Goal: Navigation & Orientation: Find specific page/section

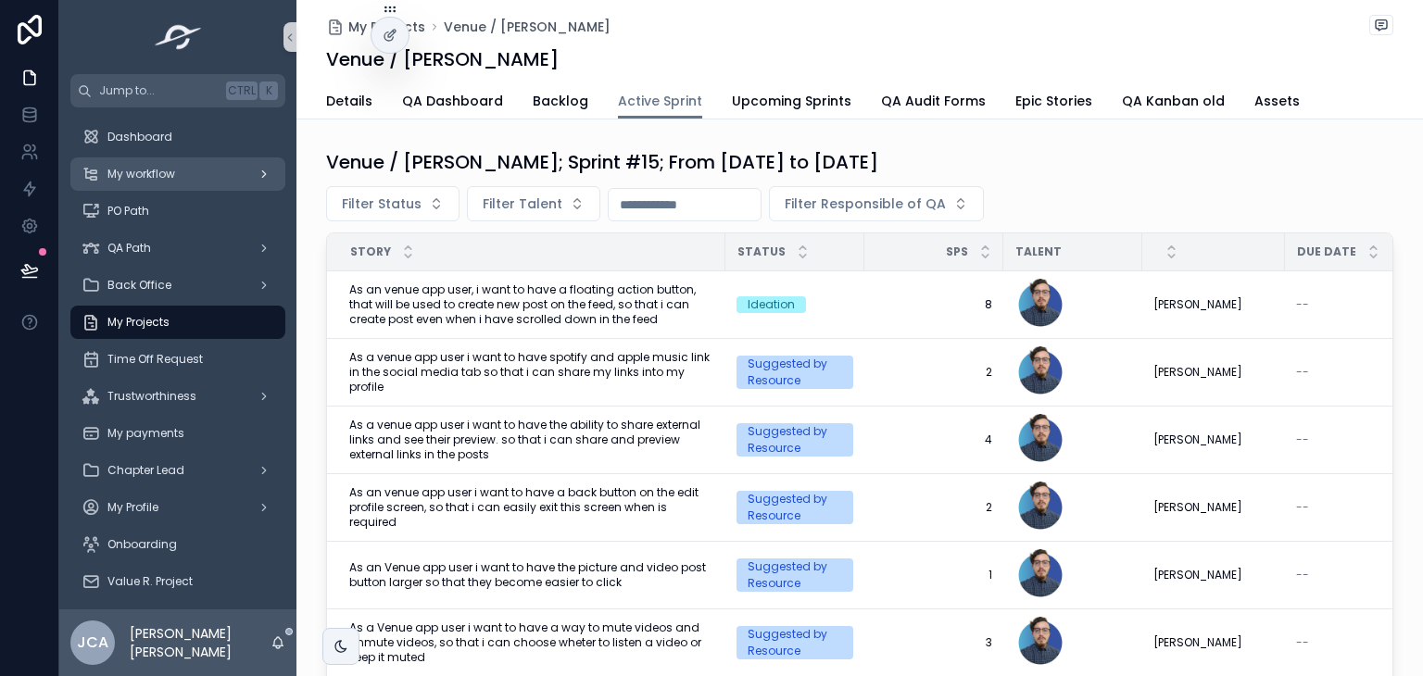
click at [174, 182] on div "My workflow" at bounding box center [178, 174] width 193 height 30
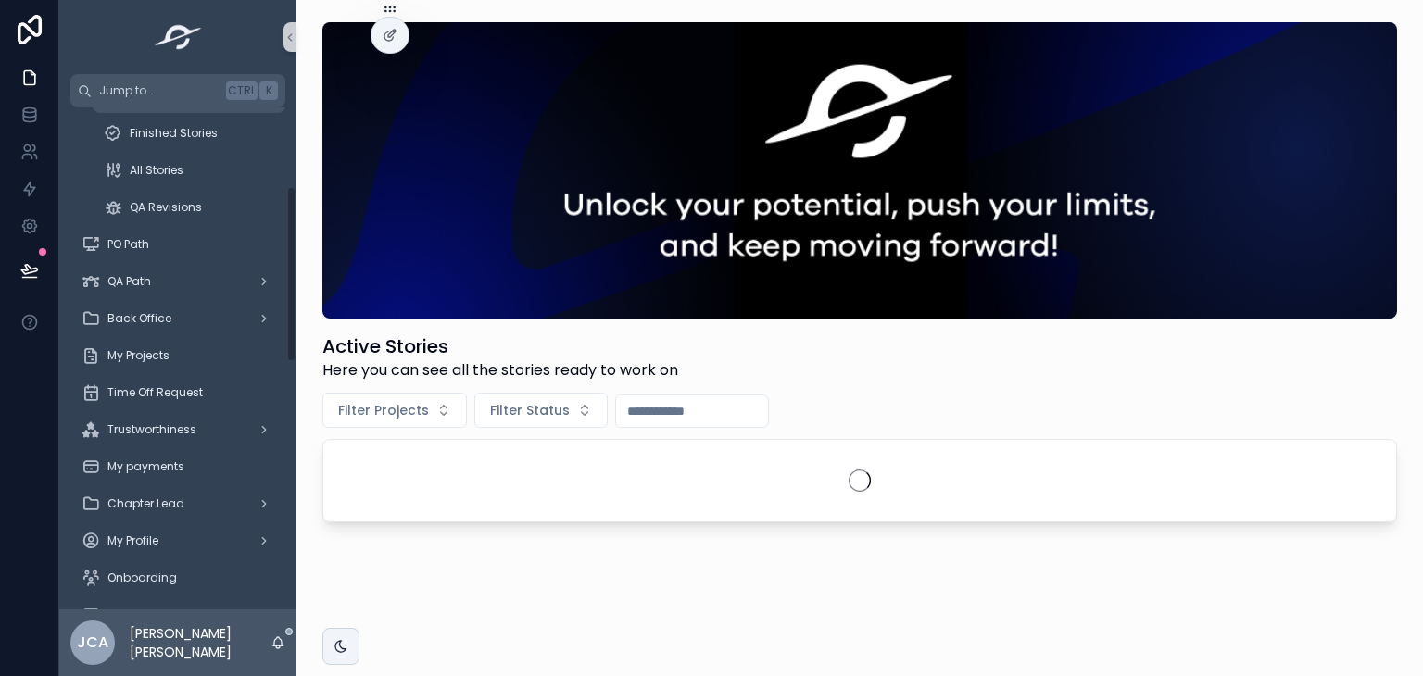
scroll to position [226, 0]
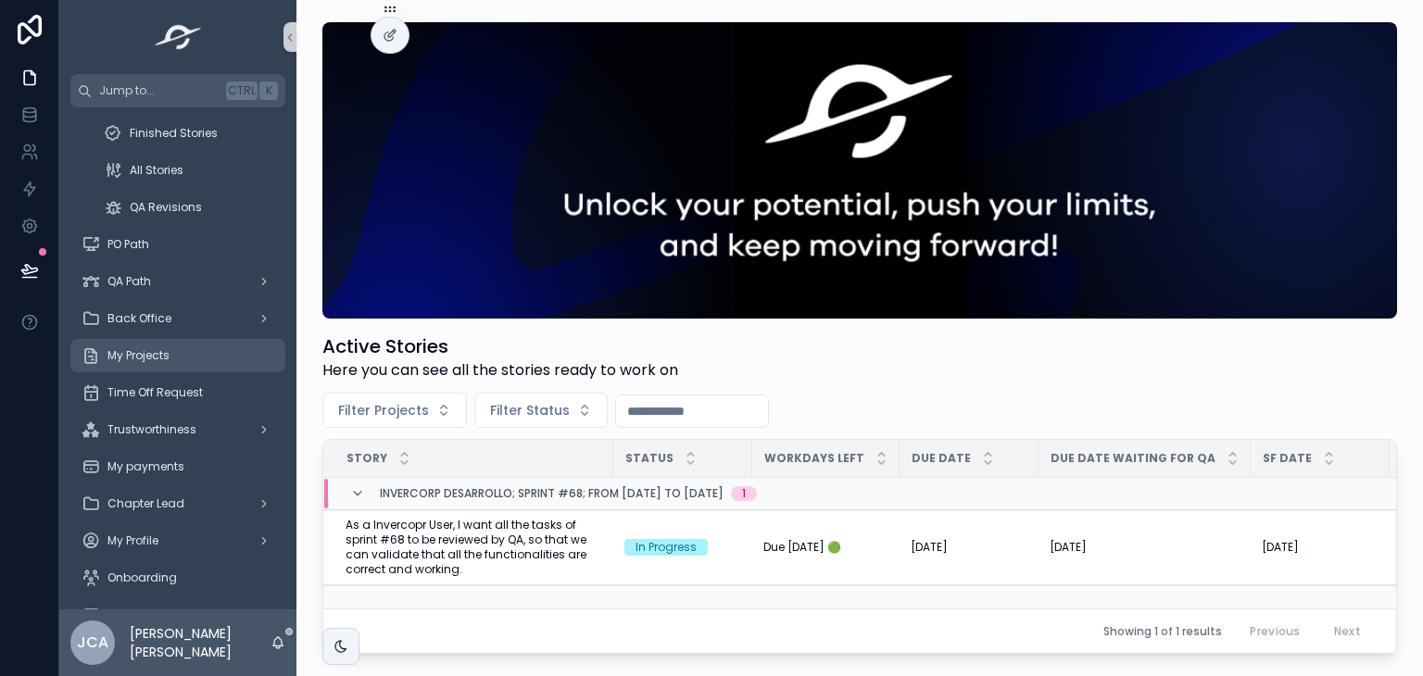
click at [181, 348] on div "My Projects" at bounding box center [178, 356] width 193 height 30
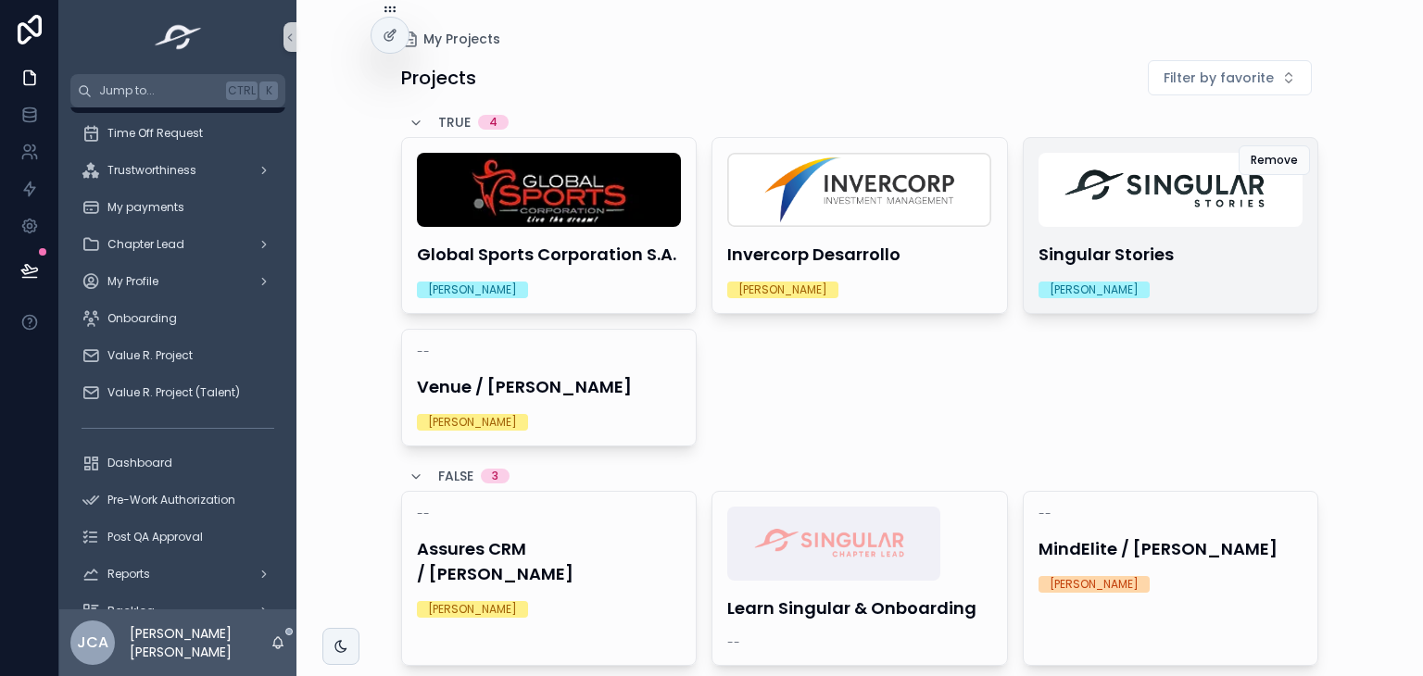
click at [1166, 228] on div "Singular Stories [PERSON_NAME]" at bounding box center [1170, 225] width 295 height 175
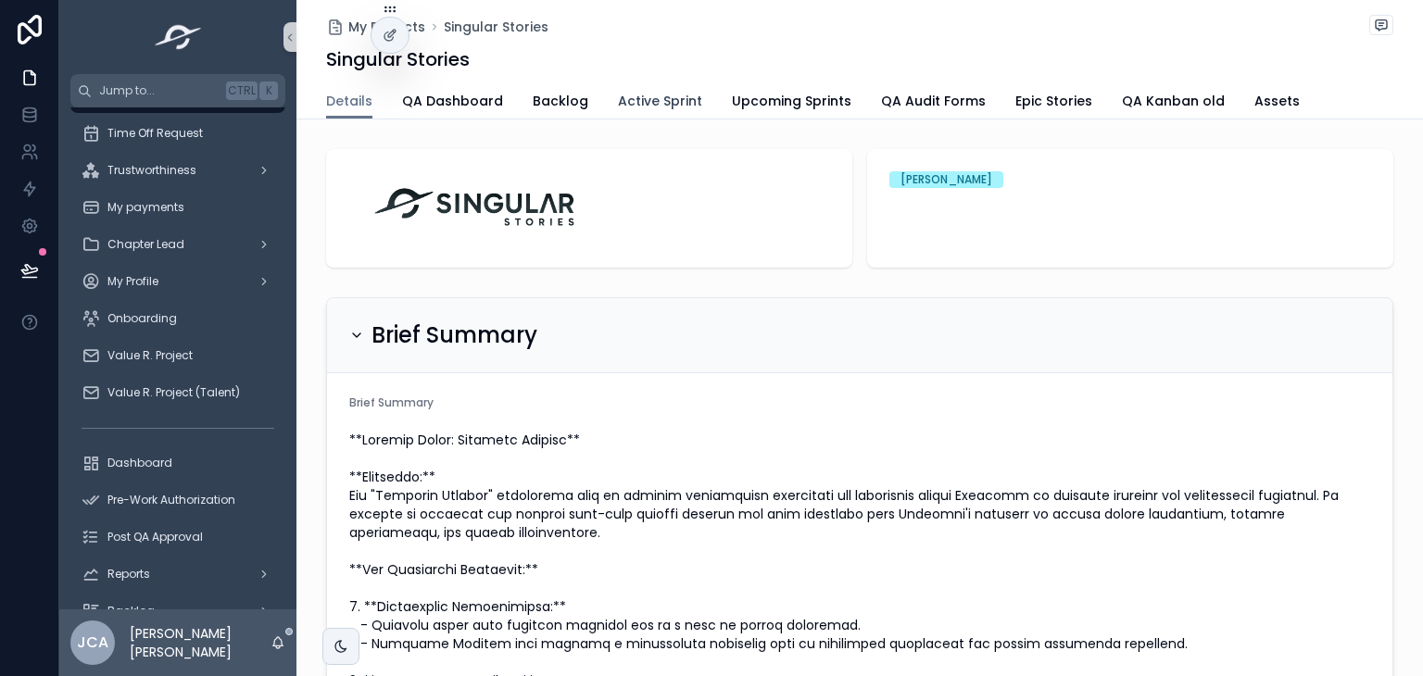
click at [640, 105] on span "Active Sprint" at bounding box center [660, 101] width 84 height 19
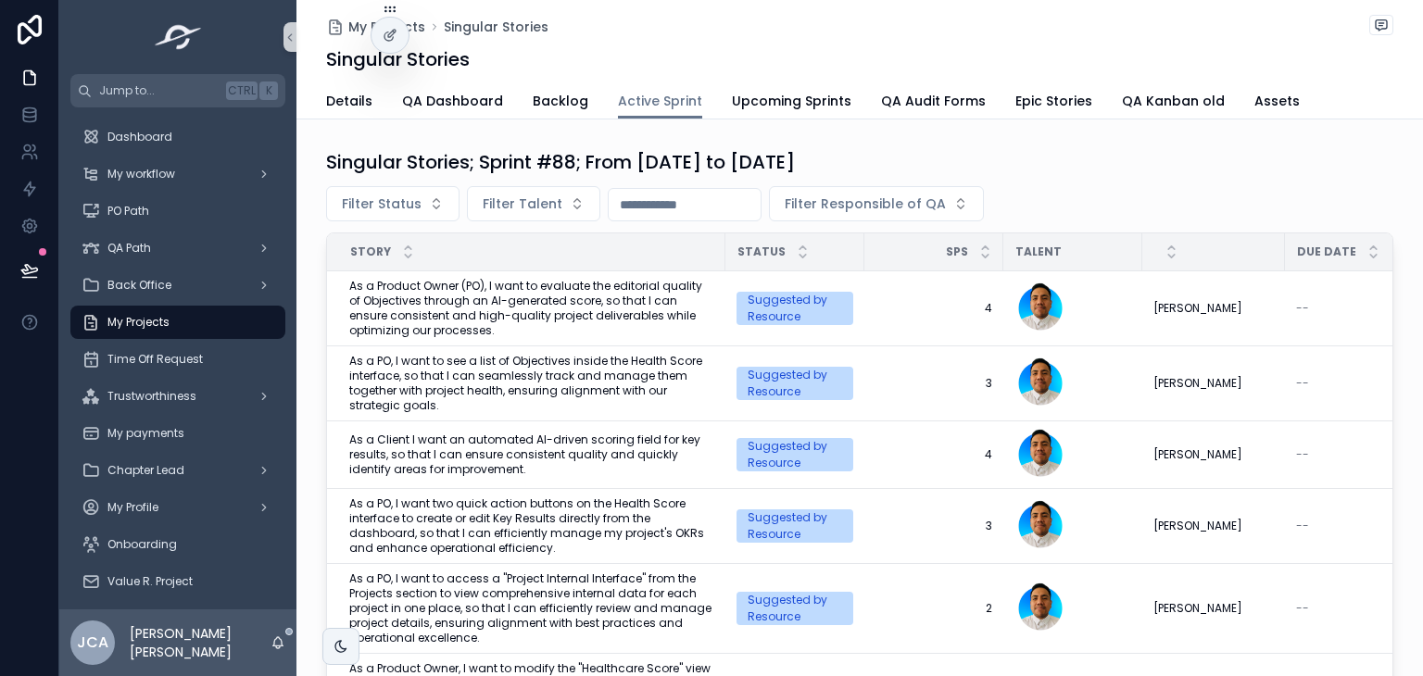
click at [161, 327] on span "My Projects" at bounding box center [138, 322] width 62 height 15
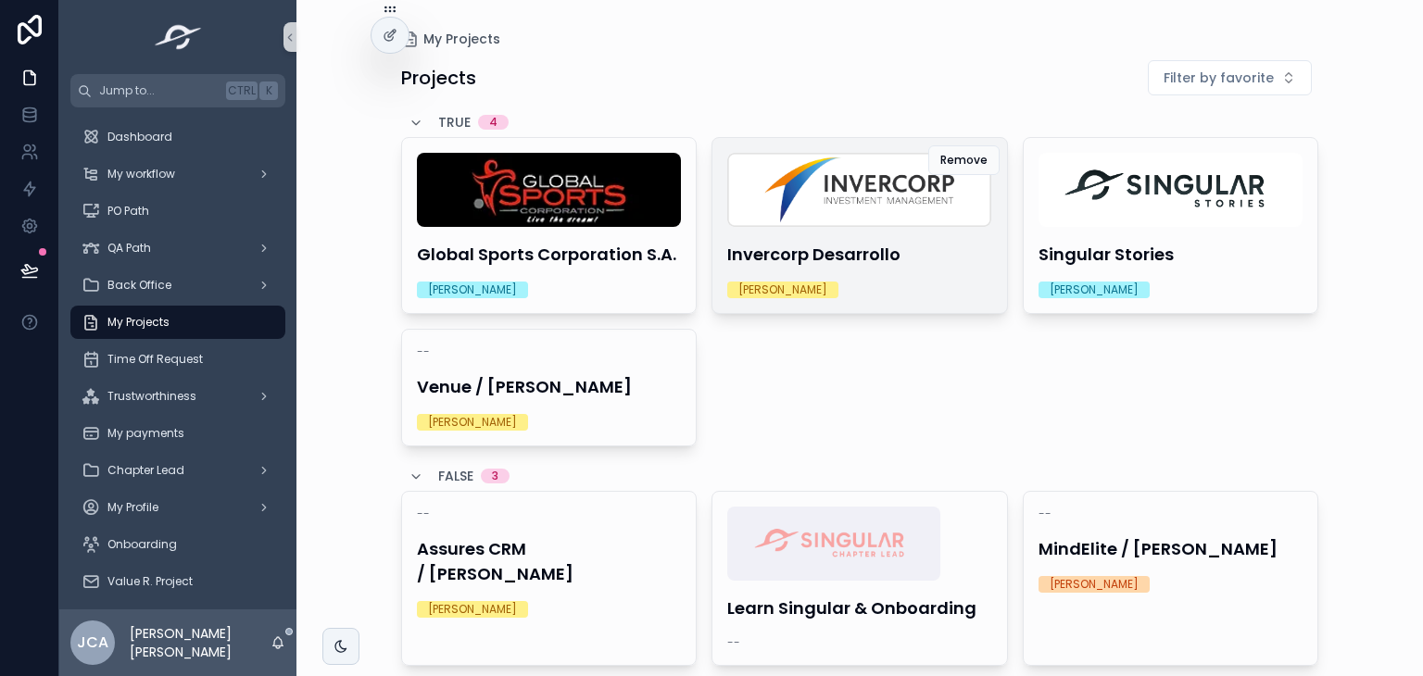
click at [858, 274] on div "Invercorp Desarrollo [PERSON_NAME]" at bounding box center [859, 225] width 295 height 175
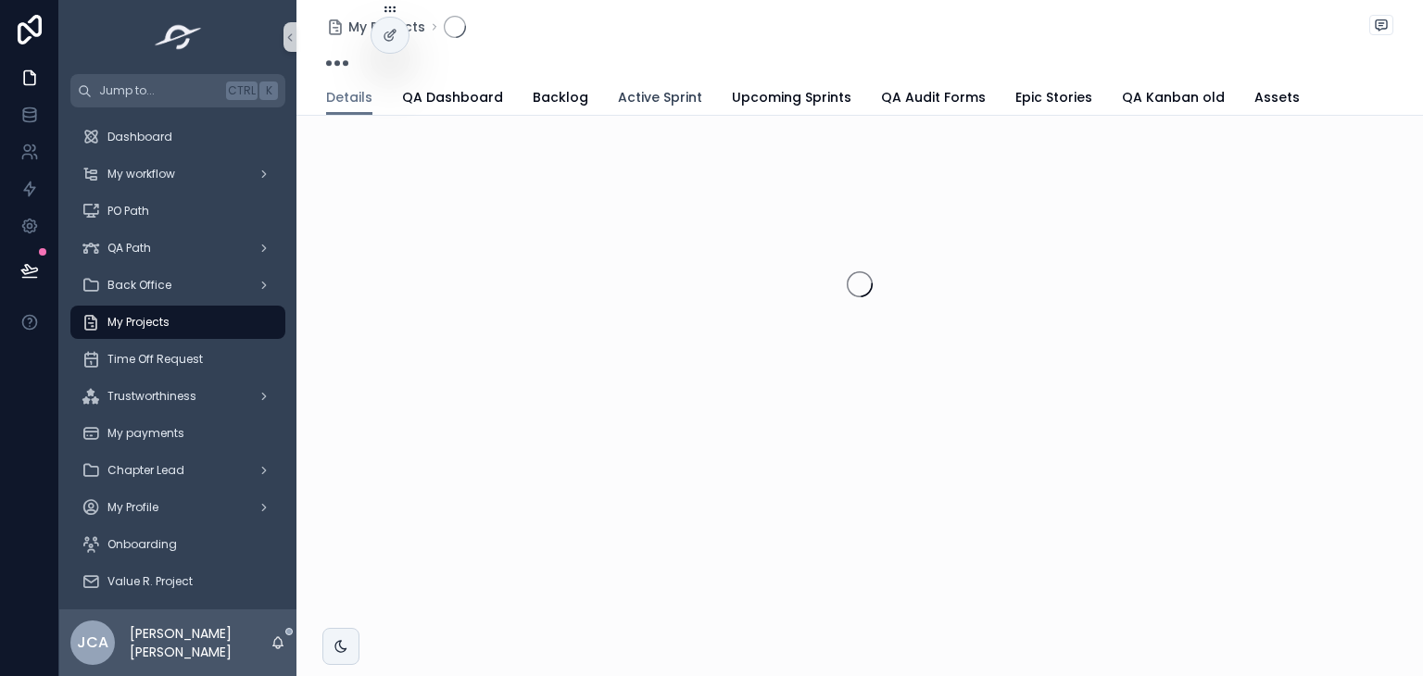
click at [642, 112] on link "Active Sprint" at bounding box center [660, 99] width 84 height 37
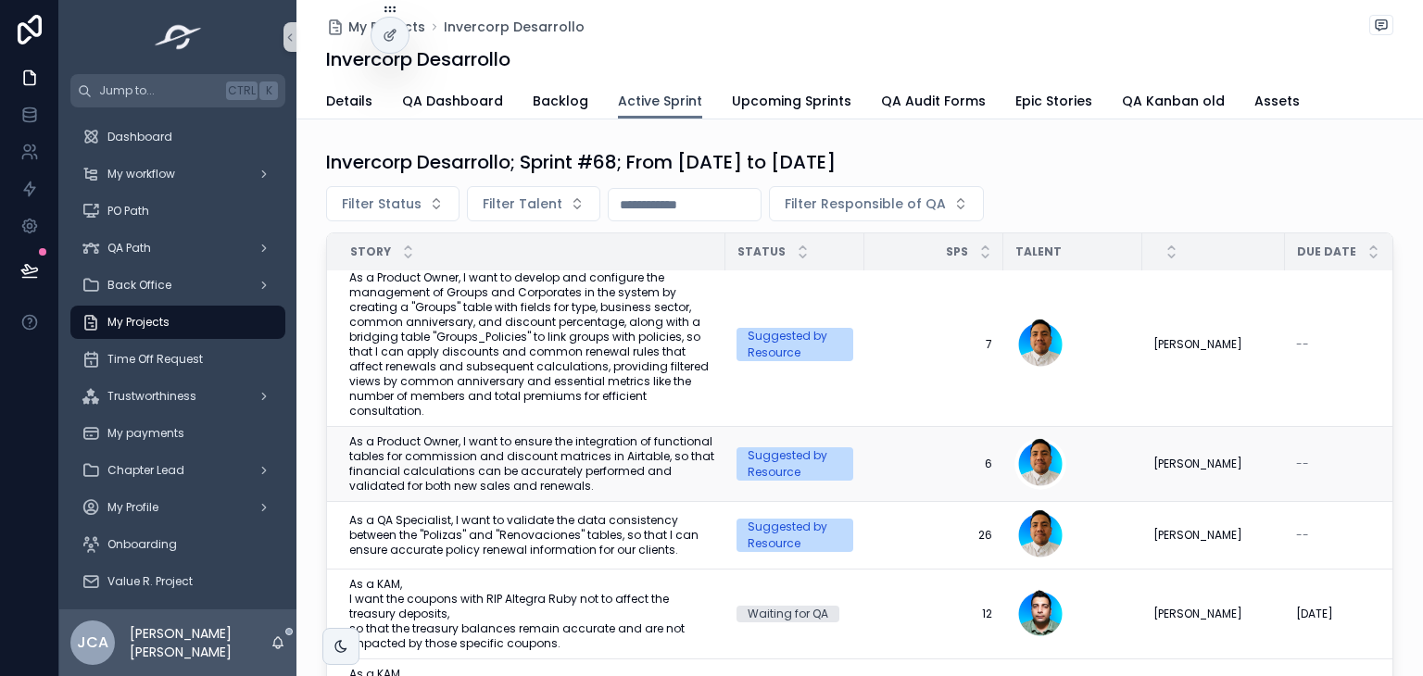
scroll to position [77, 0]
click at [195, 317] on div "My Projects" at bounding box center [178, 322] width 193 height 30
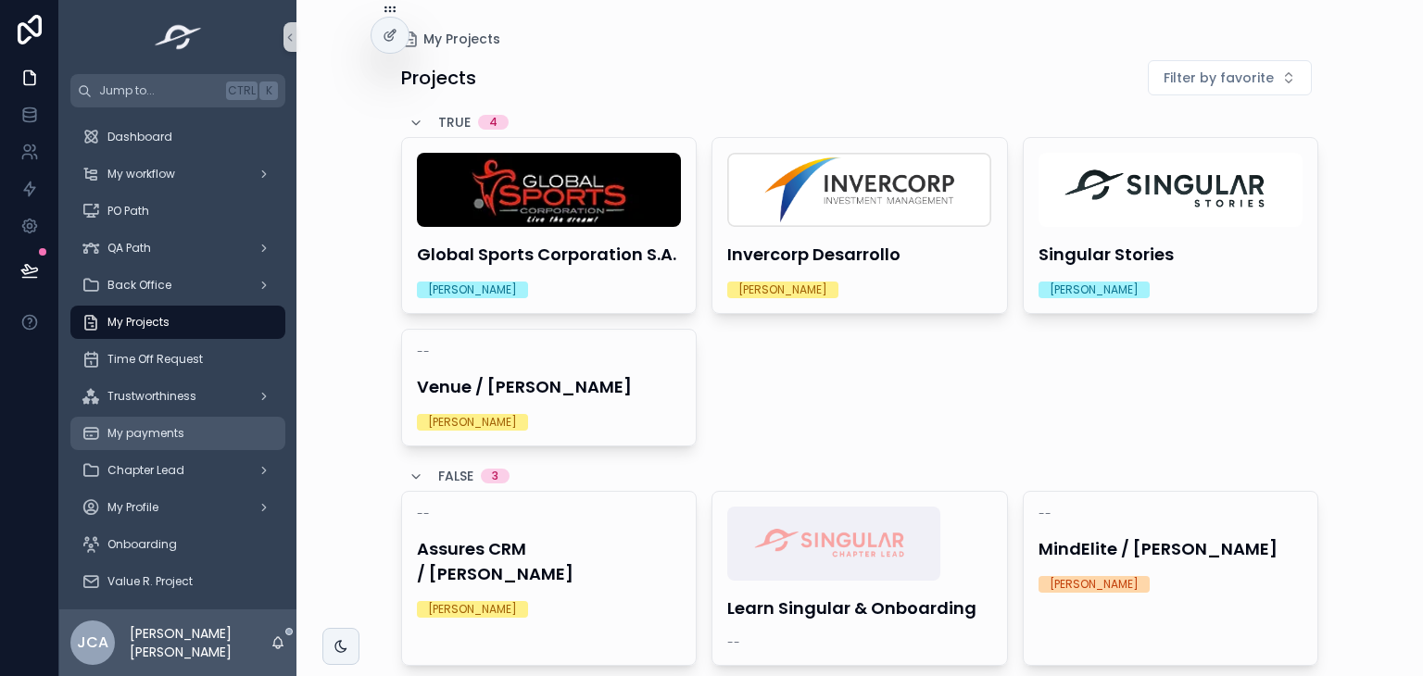
click at [156, 432] on span "My payments" at bounding box center [145, 433] width 77 height 15
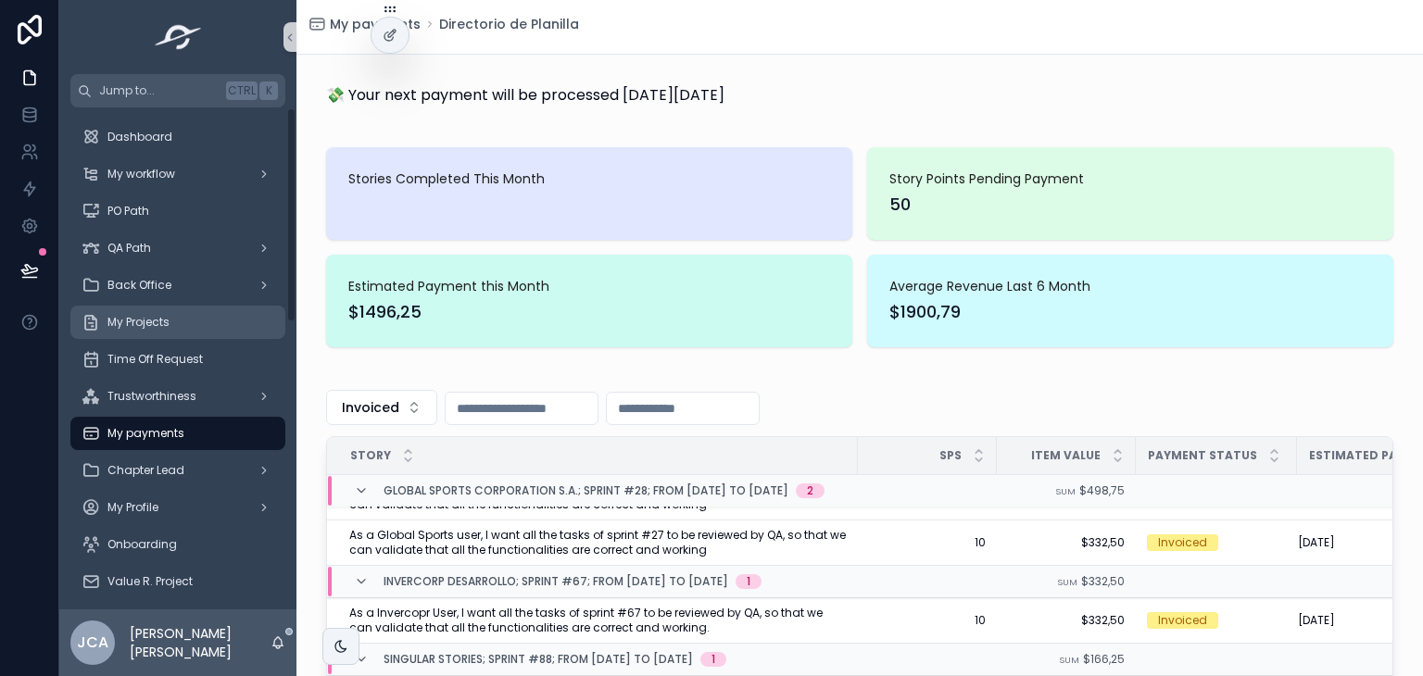
click at [165, 322] on span "My Projects" at bounding box center [138, 322] width 62 height 15
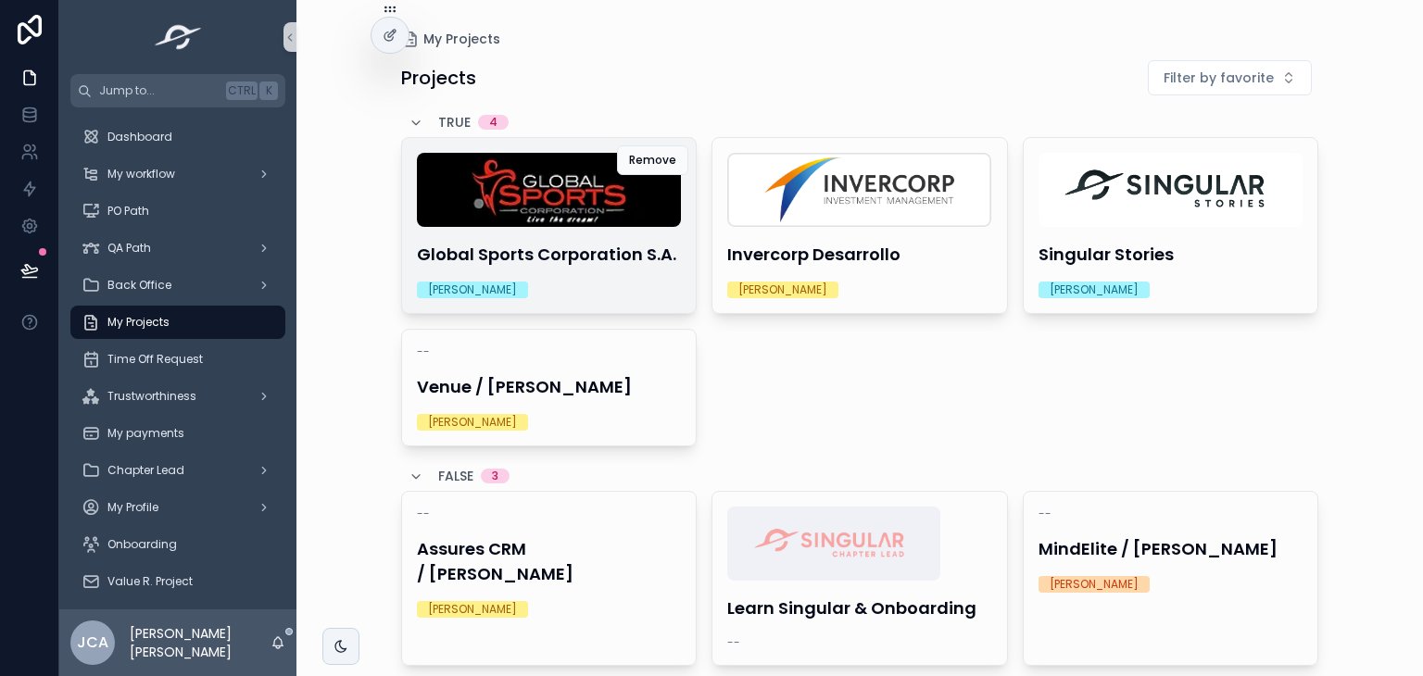
click at [583, 264] on h4 "Global Sports Corporation S.A." at bounding box center [549, 254] width 265 height 25
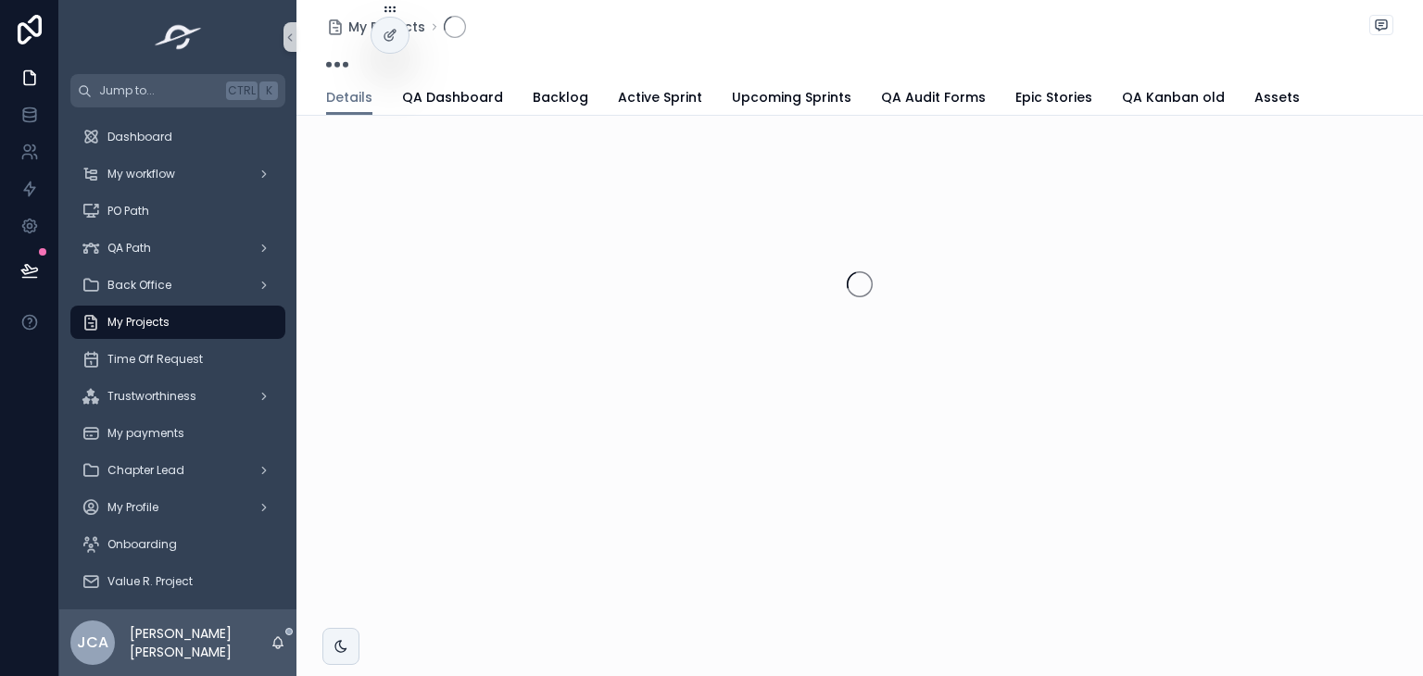
click at [629, 122] on div "My Projects Details Details QA Dashboard Backlog Active Sprint Upcoming Sprints…" at bounding box center [859, 274] width 1126 height 549
click at [631, 105] on span "Active Sprint" at bounding box center [660, 97] width 84 height 19
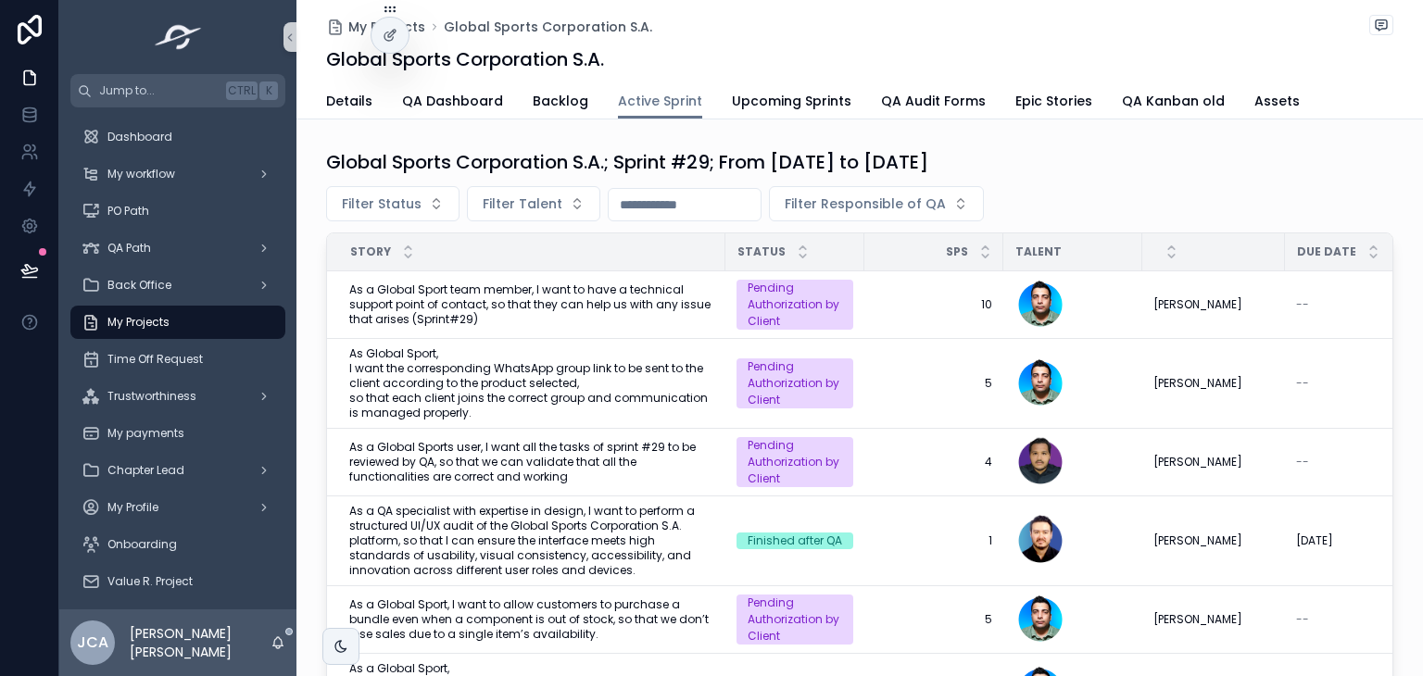
click at [1045, 172] on div "Global Sports Corporation S.A.; Sprint #29; From [DATE] to [DATE]" at bounding box center [859, 162] width 1067 height 26
click at [191, 334] on div "My Projects" at bounding box center [178, 322] width 193 height 30
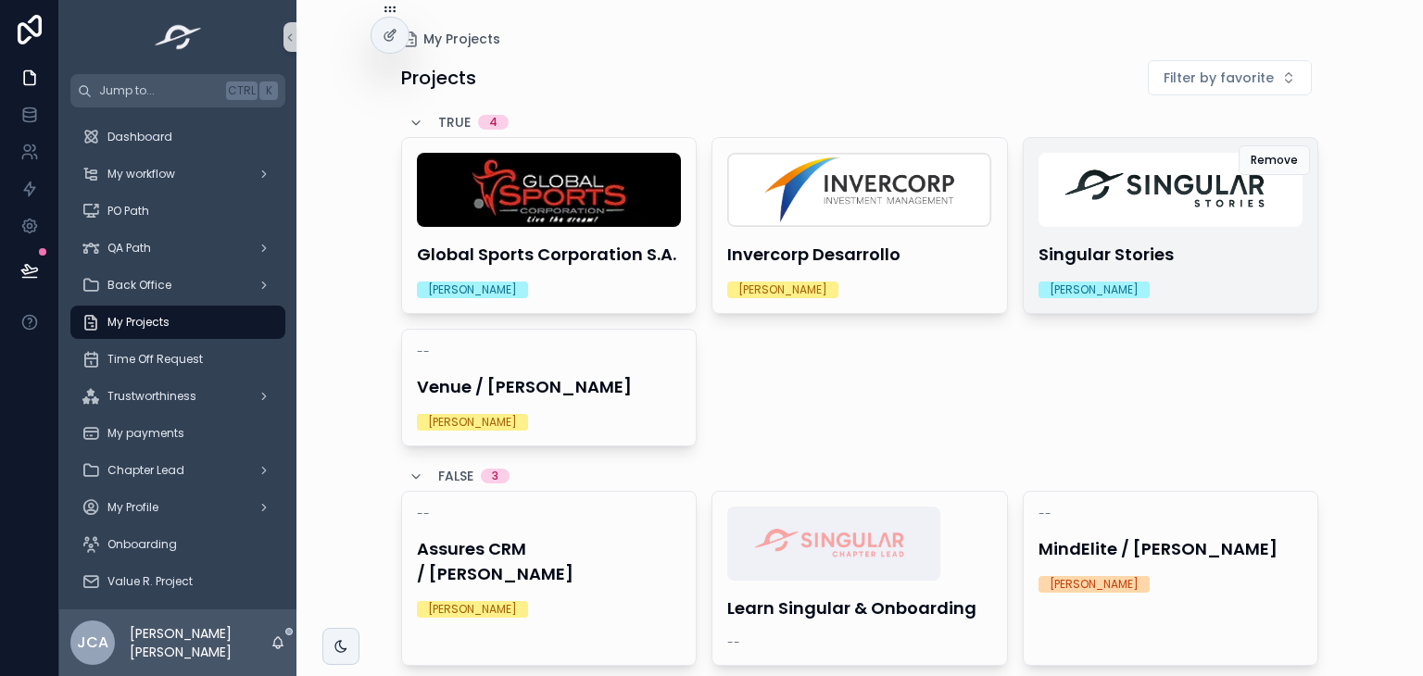
click at [1216, 269] on div "Singular Stories [PERSON_NAME]" at bounding box center [1170, 225] width 295 height 175
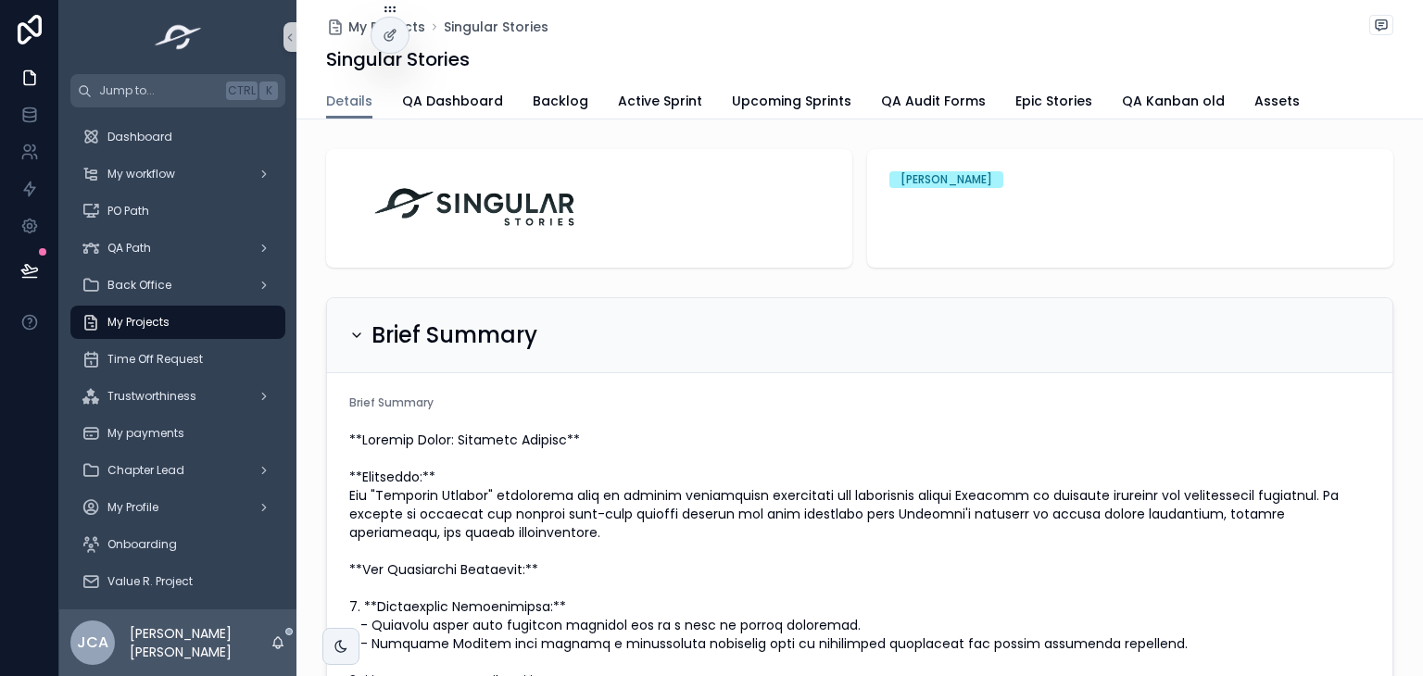
click at [198, 325] on div "My Projects" at bounding box center [178, 322] width 193 height 30
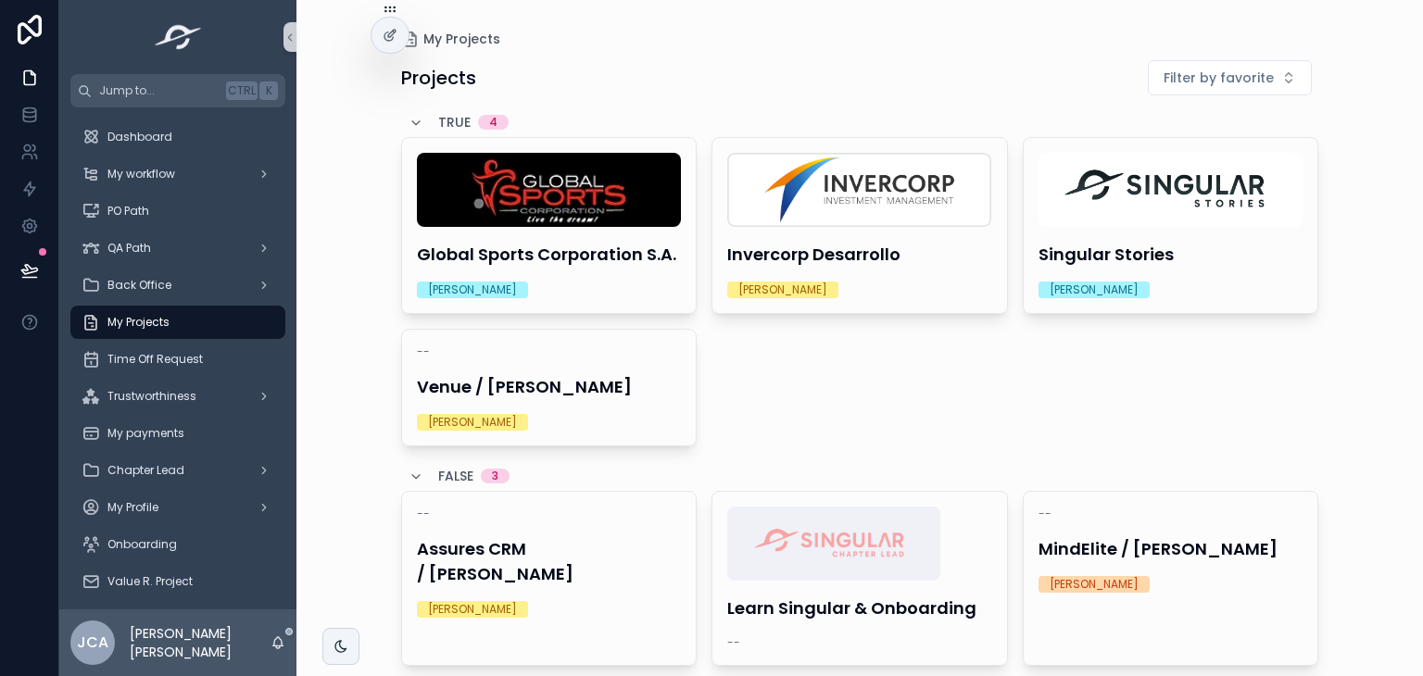
drag, startPoint x: 1146, startPoint y: 232, endPoint x: 1130, endPoint y: 142, distance: 91.2
click at [1130, 142] on div "Singular Stories [PERSON_NAME]" at bounding box center [1170, 225] width 295 height 175
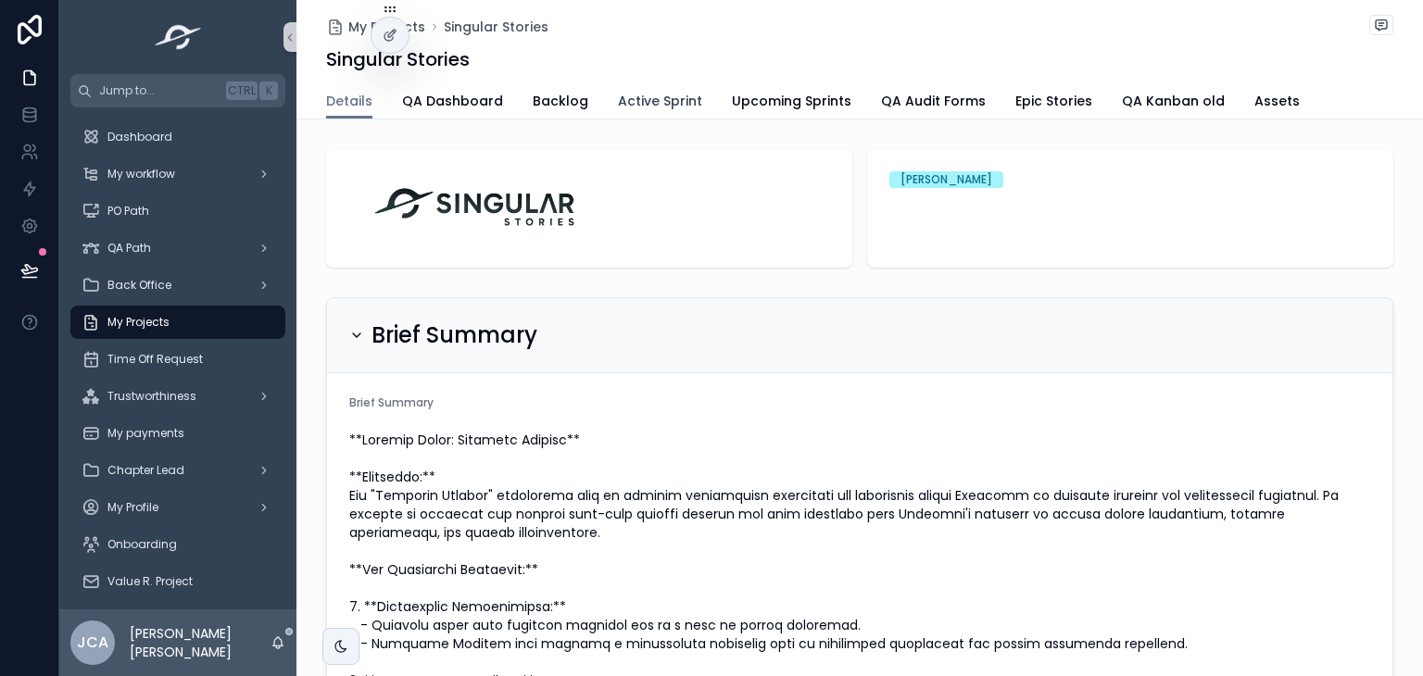
click at [648, 101] on span "Active Sprint" at bounding box center [660, 101] width 84 height 19
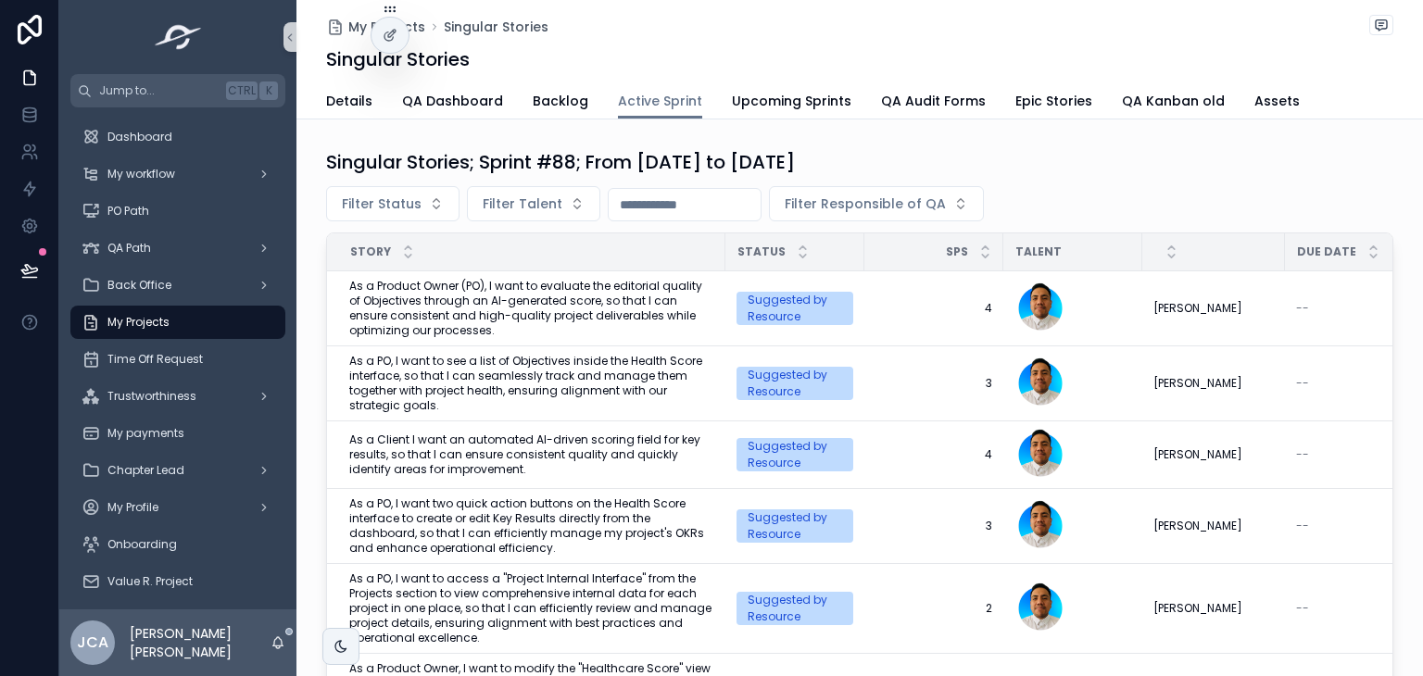
click at [164, 338] on link "My Projects" at bounding box center [177, 322] width 215 height 33
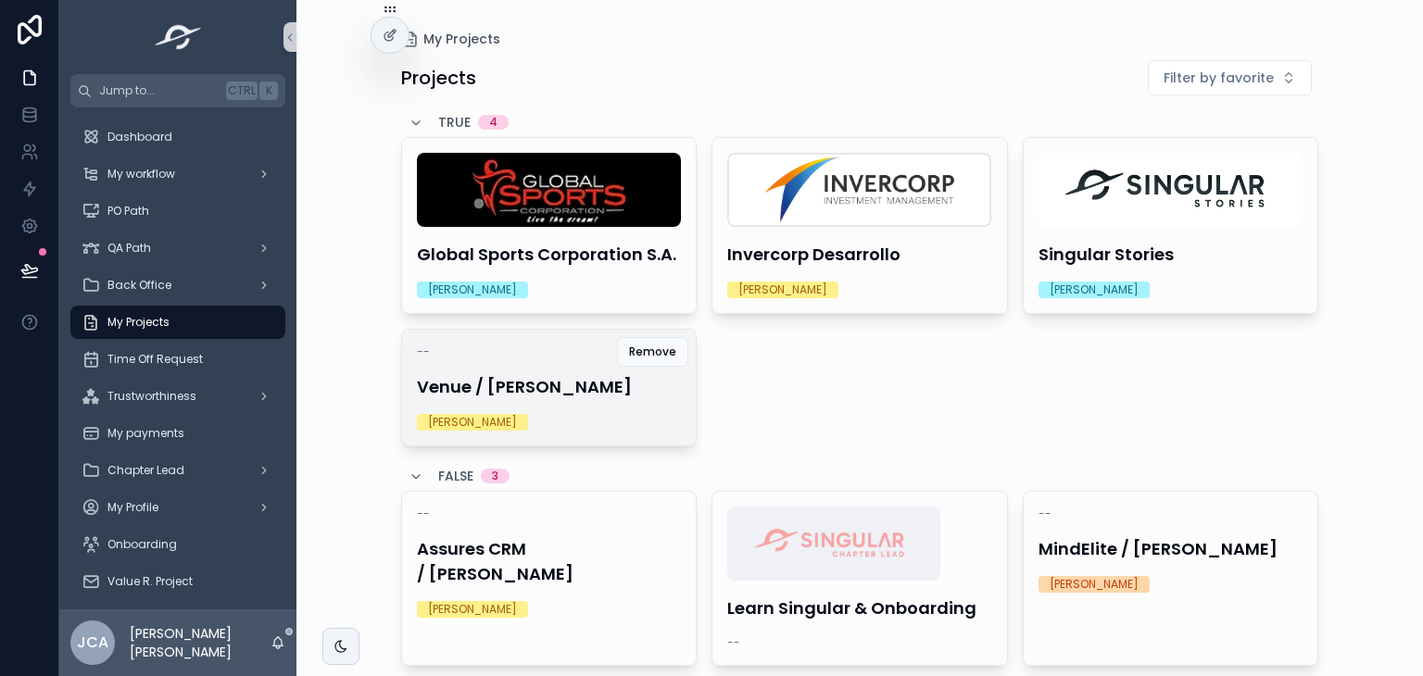
click at [573, 394] on h4 "Venue / [PERSON_NAME]" at bounding box center [549, 386] width 265 height 25
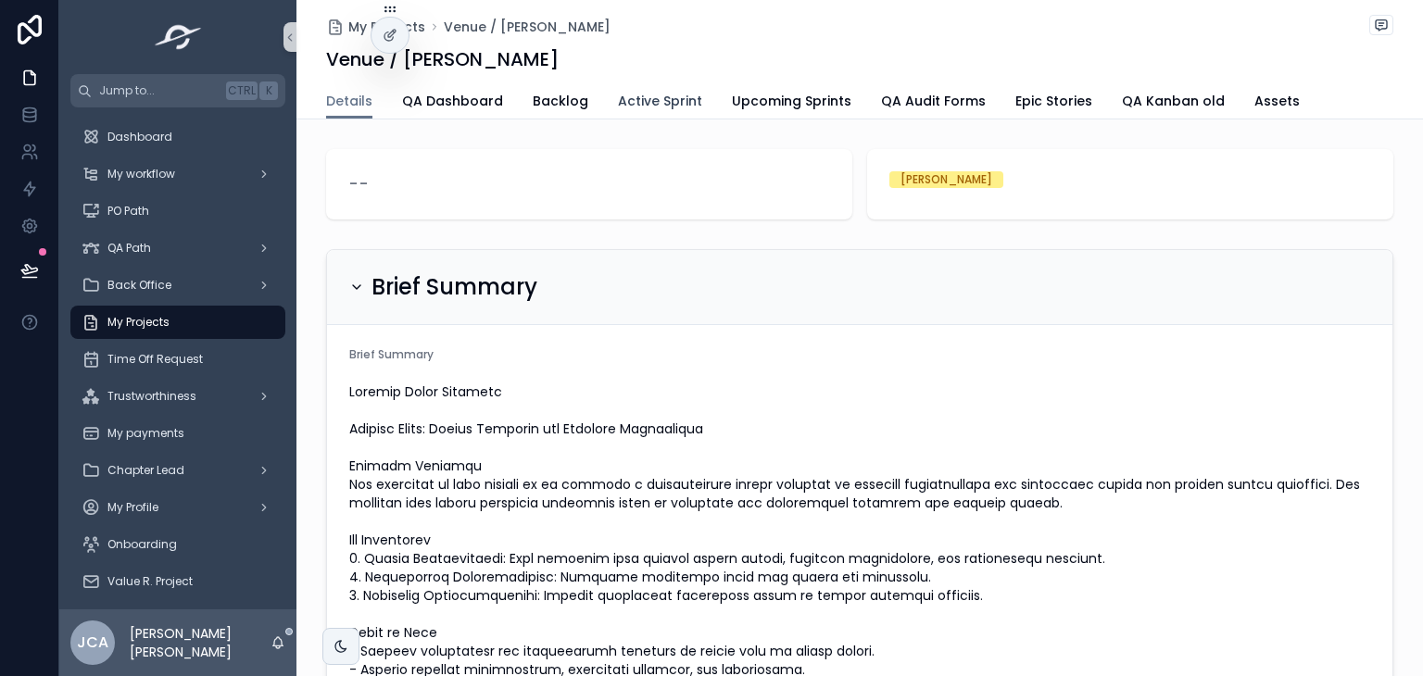
click at [651, 114] on link "Active Sprint" at bounding box center [660, 102] width 84 height 37
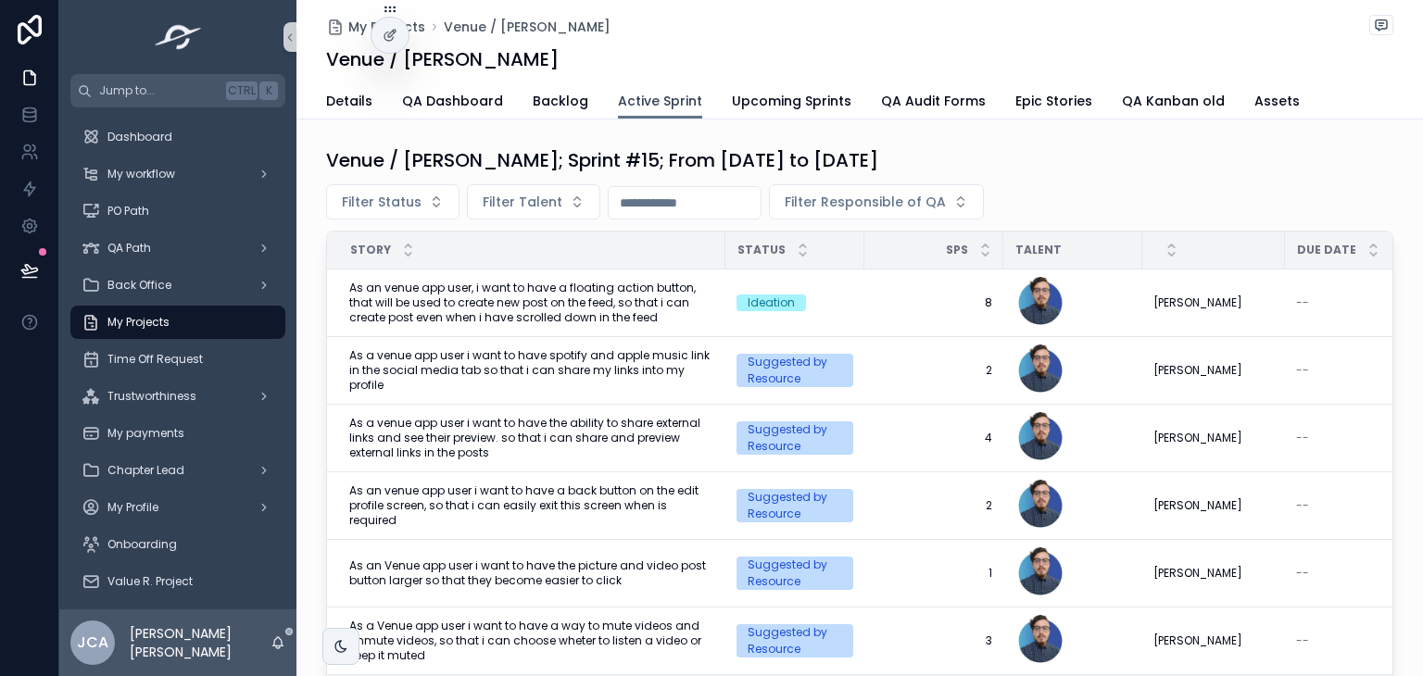
scroll to position [3, 0]
click at [808, 44] on div "My Projects Venue / [PERSON_NAME] Venue / [PERSON_NAME]" at bounding box center [859, 41] width 1067 height 83
click at [360, 24] on span "My Projects" at bounding box center [386, 27] width 77 height 19
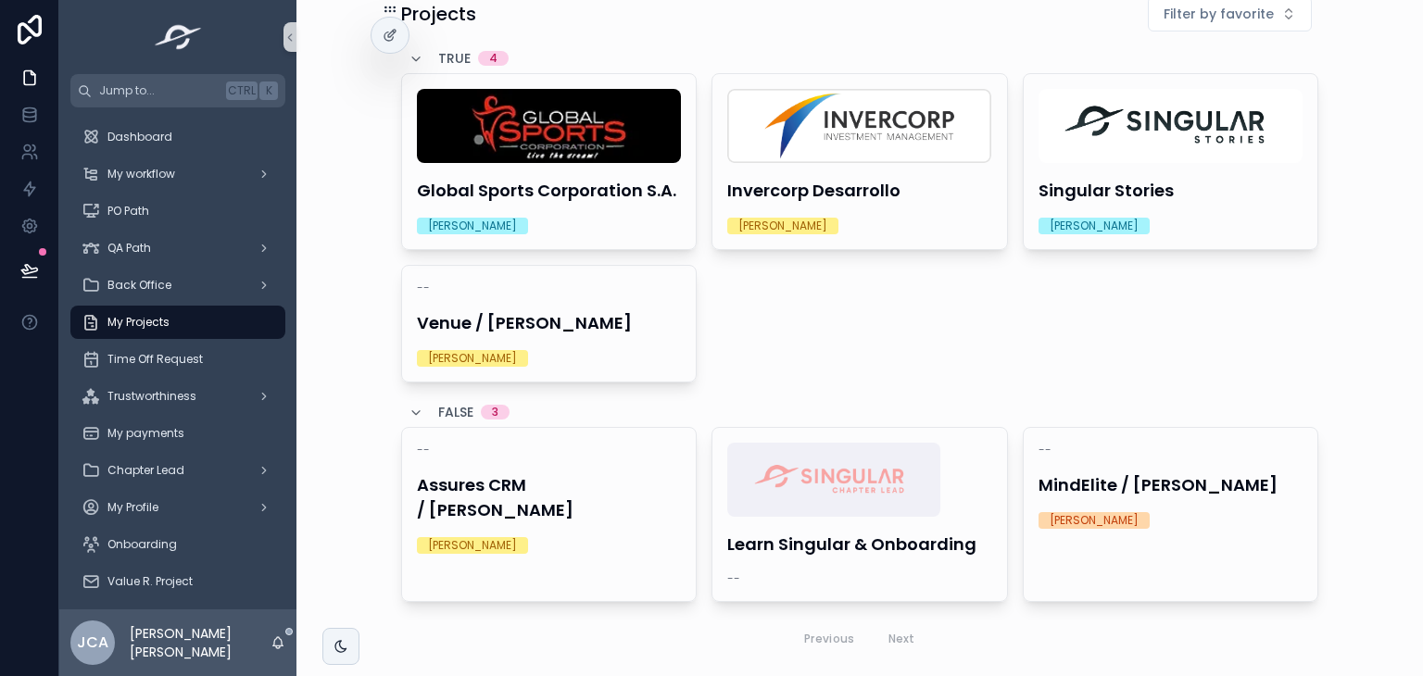
scroll to position [65, 0]
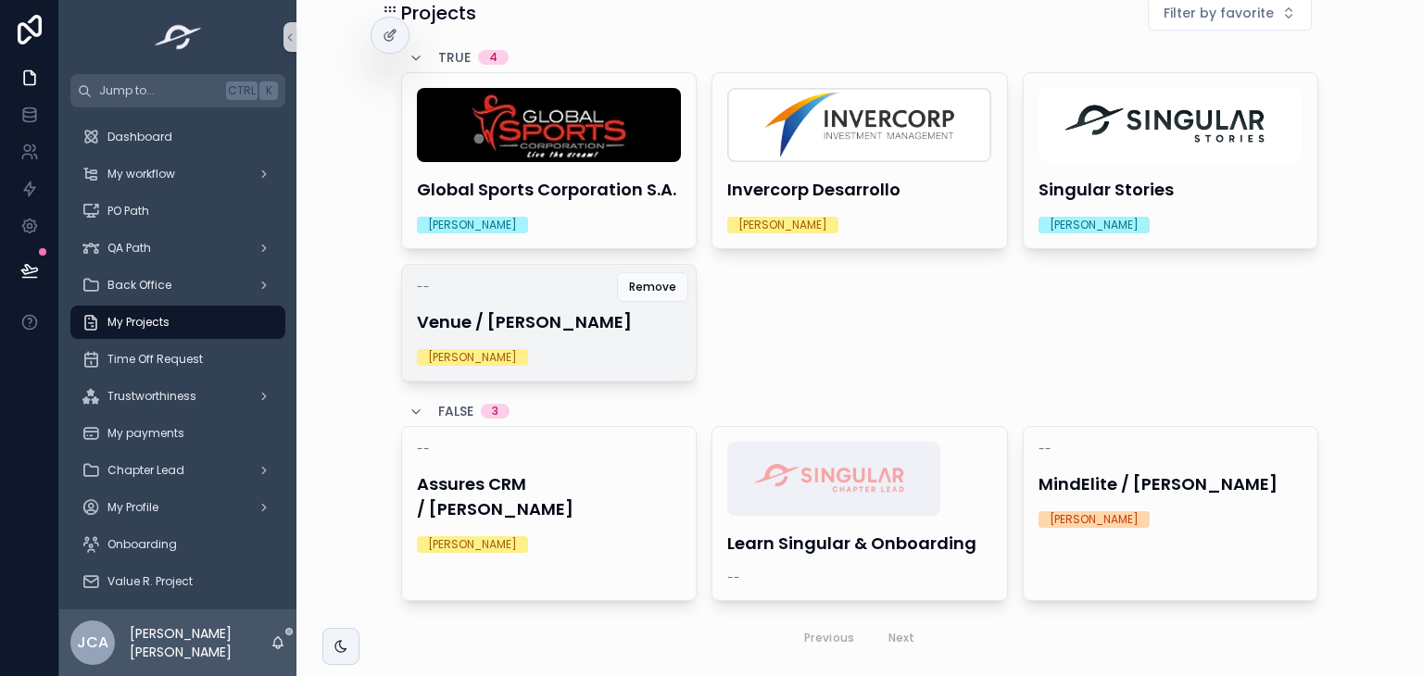
click at [567, 296] on div "-- Venue / [PERSON_NAME] [PERSON_NAME]" at bounding box center [549, 323] width 295 height 116
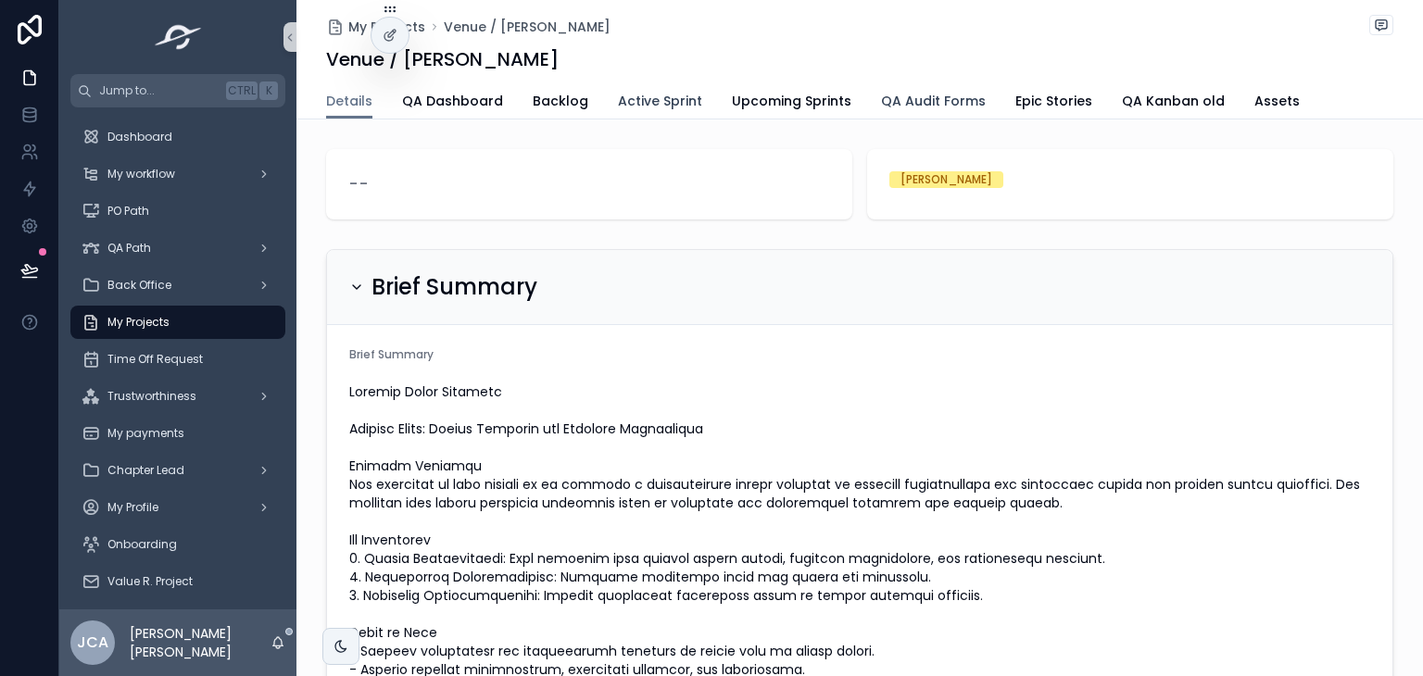
click at [630, 103] on span "Active Sprint" at bounding box center [660, 101] width 84 height 19
